Goal: Information Seeking & Learning: Learn about a topic

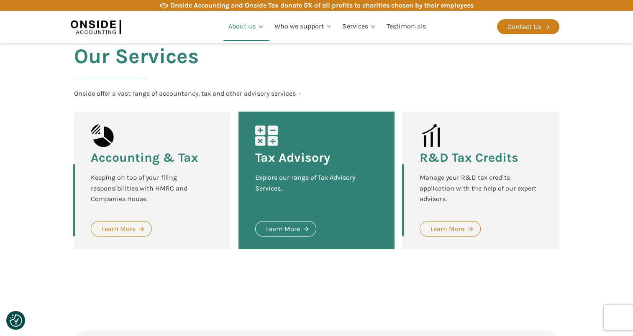
scroll to position [1087, 0]
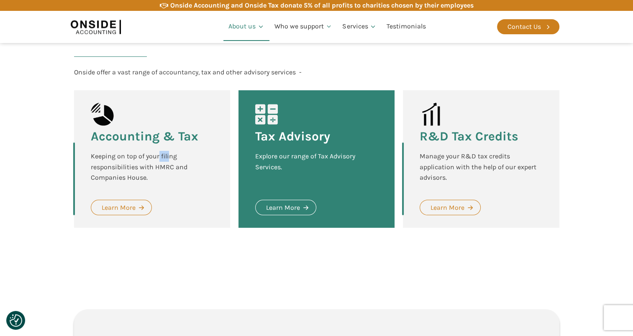
drag, startPoint x: 162, startPoint y: 131, endPoint x: 173, endPoint y: 133, distance: 10.7
click at [173, 151] on div "Keeping on top of your filing responsibilities with HMRC and Companies House." at bounding box center [152, 167] width 123 height 32
click at [176, 151] on div "Keeping on top of your filing responsibilities with HMRC and Companies House." at bounding box center [152, 167] width 123 height 32
drag, startPoint x: 138, startPoint y: 140, endPoint x: 182, endPoint y: 145, distance: 43.7
click at [182, 151] on div "Keeping on top of your filing responsibilities with HMRC and Companies House." at bounding box center [152, 167] width 123 height 32
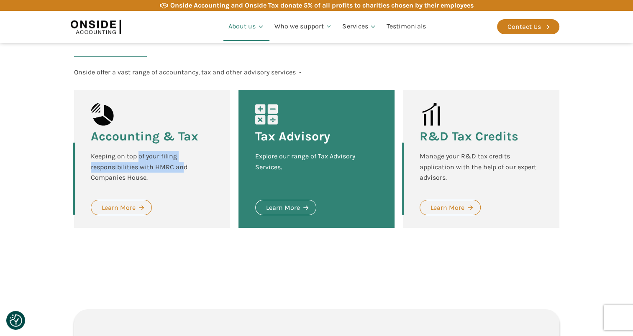
drag, startPoint x: 182, startPoint y: 145, endPoint x: 167, endPoint y: 144, distance: 14.6
click at [183, 151] on div "Keeping on top of your filing responsibilities with HMRC and Companies House." at bounding box center [152, 167] width 123 height 32
click at [140, 161] on div "Keeping on top of your filing responsibilities with HMRC and Companies House." at bounding box center [152, 167] width 123 height 32
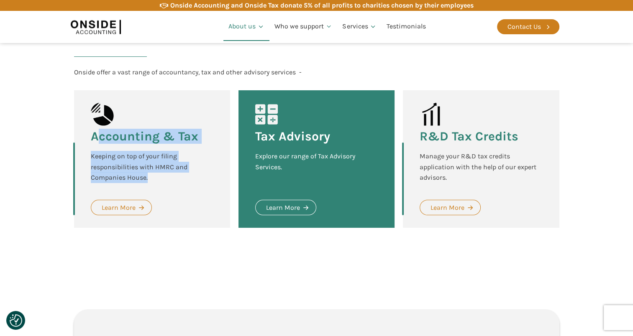
drag, startPoint x: 151, startPoint y: 156, endPoint x: 101, endPoint y: 124, distance: 58.5
click at [101, 124] on div "Accounting & Tax Keeping on top of your filing responsibilities with HMRC and C…" at bounding box center [152, 159] width 156 height 138
drag, startPoint x: 101, startPoint y: 124, endPoint x: 171, endPoint y: 157, distance: 76.9
click at [171, 157] on div "Keeping on top of your filing responsibilities with HMRC and Companies House." at bounding box center [152, 167] width 123 height 32
click at [133, 202] on div "Learn More" at bounding box center [119, 207] width 34 height 11
